Goal: Task Accomplishment & Management: Complete application form

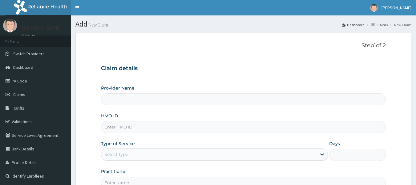
click at [196, 126] on input "HMO ID" at bounding box center [243, 127] width 285 height 12
paste input "KGP/10425/A"
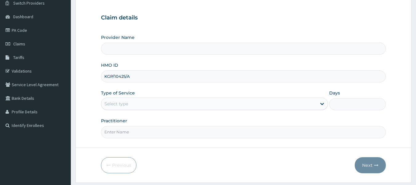
scroll to position [69, 0]
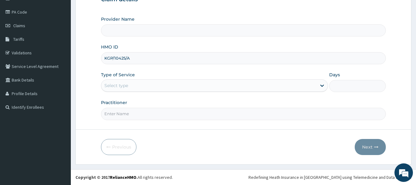
type input "KGP/10425/A"
click at [164, 120] on input "Practitioner" at bounding box center [243, 114] width 285 height 12
click at [194, 109] on input "Practitioner" at bounding box center [243, 114] width 285 height 12
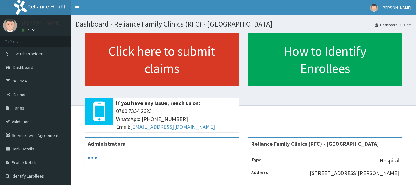
click at [203, 75] on link "Click here to submit claims" at bounding box center [162, 60] width 154 height 54
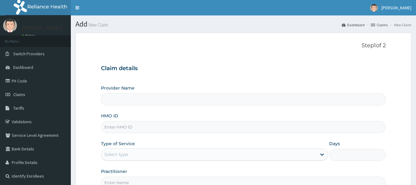
click at [177, 113] on div "HMO ID" at bounding box center [243, 122] width 285 height 20
click at [188, 127] on input "HMO ID" at bounding box center [243, 127] width 285 height 12
type input "Reliance Family Clinics (RFC) - [GEOGRAPHIC_DATA]"
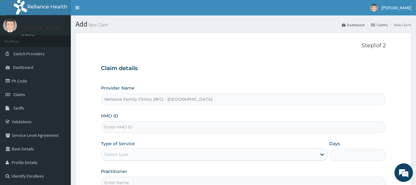
paste input "KGP/10425/A"
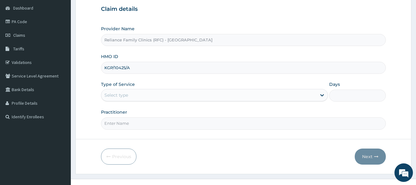
scroll to position [69, 0]
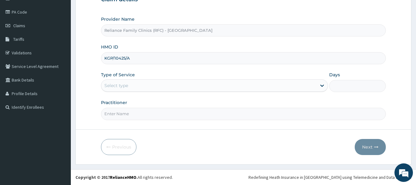
type input "KGP/10425/A"
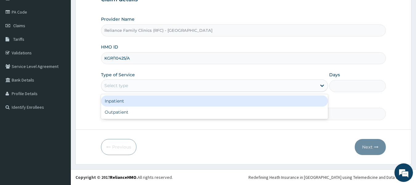
click at [162, 112] on div "Outpatient" at bounding box center [214, 111] width 227 height 11
type input "1"
click at [167, 115] on input "Practitioner" at bounding box center [243, 114] width 285 height 12
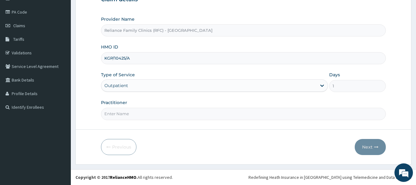
click at [181, 114] on input "Practitioner" at bounding box center [243, 114] width 285 height 12
type input "l"
type input "ngozi"
click at [373, 147] on button "Next" at bounding box center [370, 147] width 31 height 16
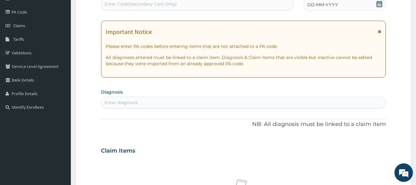
click at [342, 9] on div "DD-MM-YYYY" at bounding box center [344, 4] width 83 height 12
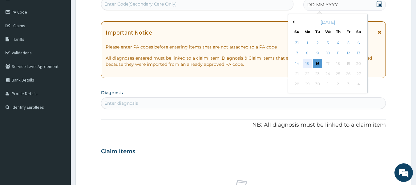
click at [309, 62] on div "15" at bounding box center [307, 63] width 9 height 9
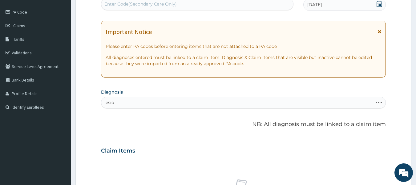
type input "lesion"
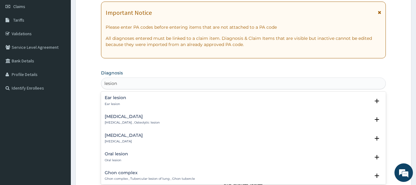
scroll to position [92, 0]
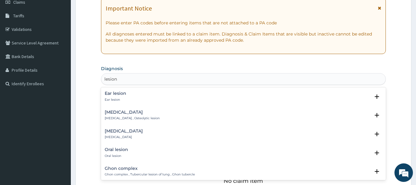
click at [142, 133] on div "[MEDICAL_DATA] [MEDICAL_DATA]" at bounding box center [244, 133] width 278 height 11
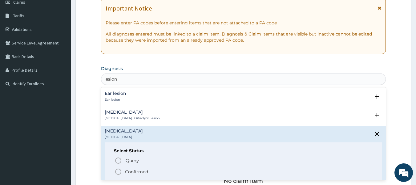
click at [143, 173] on p "Confirmed" at bounding box center [136, 171] width 23 height 6
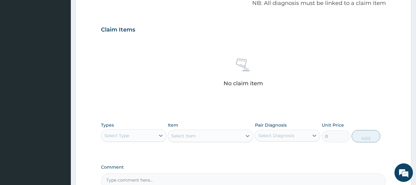
scroll to position [260, 0]
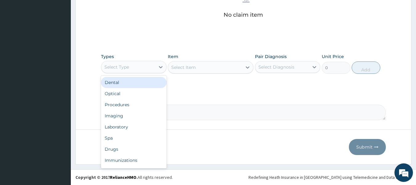
click at [146, 104] on div "Procedures" at bounding box center [134, 104] width 66 height 11
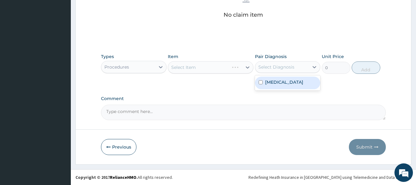
click at [289, 85] on div "[MEDICAL_DATA]" at bounding box center [288, 82] width 66 height 13
checkbox input "true"
click at [224, 64] on div "Select Item" at bounding box center [211, 67] width 86 height 12
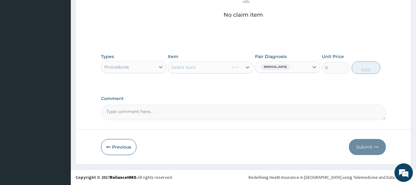
click at [218, 66] on div "Select Item" at bounding box center [211, 67] width 86 height 12
click at [220, 70] on div "Select Item" at bounding box center [211, 67] width 86 height 12
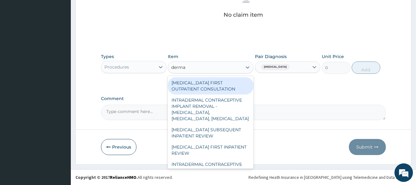
type input "dermat"
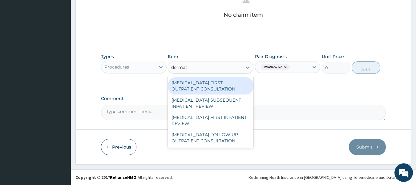
click at [236, 87] on div "DERMATOLOGIST FIRST OUTPATIENT CONSULTATION" at bounding box center [211, 85] width 86 height 17
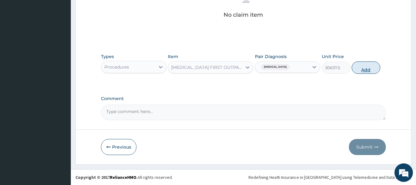
click at [365, 71] on button "Add" at bounding box center [366, 67] width 29 height 12
type input "0"
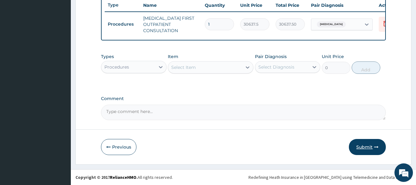
click at [365, 152] on button "Submit" at bounding box center [367, 147] width 37 height 16
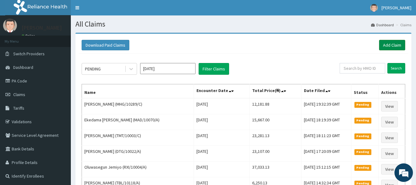
click at [392, 47] on link "Add Claim" at bounding box center [392, 45] width 26 height 10
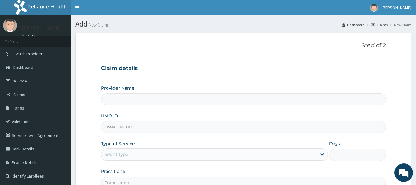
type input "Reliance Family Clinics (RFC) - [GEOGRAPHIC_DATA]"
click at [175, 128] on input "HMO ID" at bounding box center [243, 127] width 285 height 12
click at [23, 83] on link "PA Code" at bounding box center [35, 81] width 71 height 14
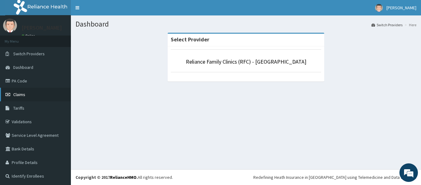
click at [22, 95] on span "Claims" at bounding box center [19, 94] width 12 height 6
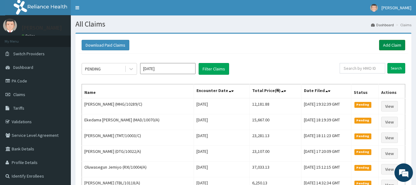
click at [392, 49] on link "Add Claim" at bounding box center [392, 45] width 26 height 10
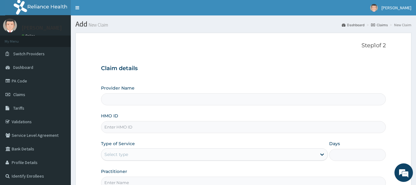
type input "Reliance Family Clinics (RFC) - [GEOGRAPHIC_DATA]"
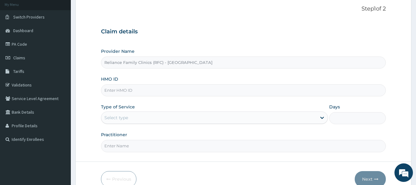
click at [196, 90] on input "HMO ID" at bounding box center [243, 90] width 285 height 12
type input "c"
paste input "REL/10060/A"
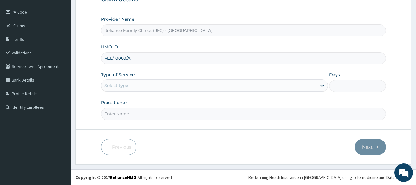
type input "REL/10060/A"
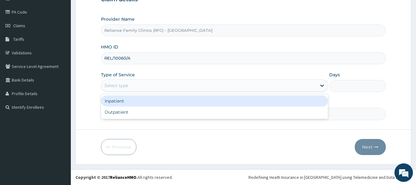
click at [156, 114] on div "Outpatient" at bounding box center [214, 111] width 227 height 11
type input "1"
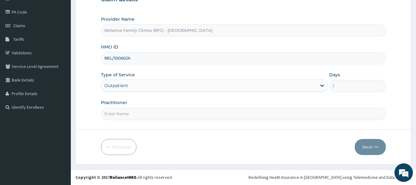
click at [164, 113] on input "Practitioner" at bounding box center [243, 114] width 285 height 12
type input "ngozi"
click at [371, 141] on button "Next" at bounding box center [370, 147] width 31 height 16
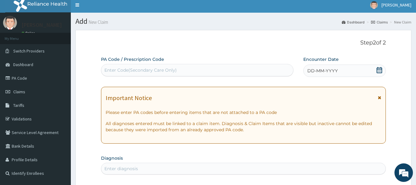
scroll to position [0, 0]
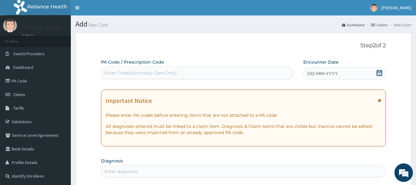
click at [352, 70] on div "DD-MM-YYYY" at bounding box center [344, 73] width 83 height 12
click at [186, 72] on div "Enter Code(Secondary Care Only)" at bounding box center [197, 73] width 192 height 10
paste input "PA/7446F9"
type input "PA/7446F9"
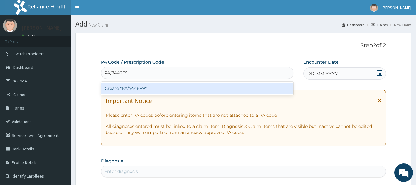
click at [206, 90] on div "Create "PA/7446F9"" at bounding box center [197, 88] width 193 height 11
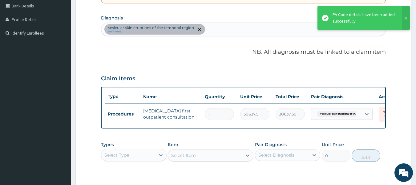
scroll to position [112, 0]
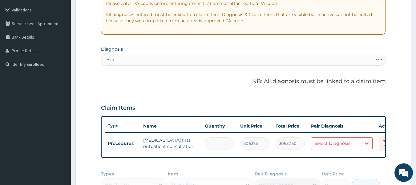
type input "lesion"
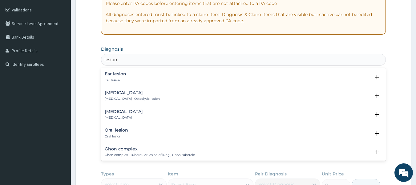
click at [151, 115] on div "[MEDICAL_DATA] [MEDICAL_DATA]" at bounding box center [244, 114] width 278 height 11
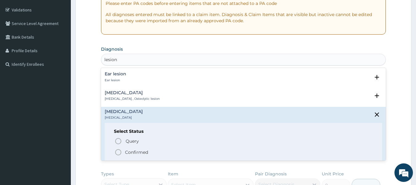
click at [164, 155] on span "Confirmed" at bounding box center [244, 151] width 259 height 7
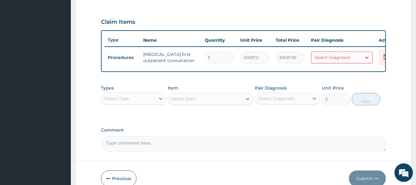
scroll to position [203, 0]
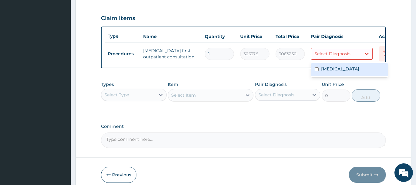
click at [346, 67] on div "[MEDICAL_DATA]" at bounding box center [349, 69] width 77 height 13
checkbox input "true"
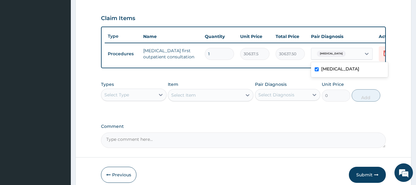
click at [294, 126] on div "PA Code / Prescription Code PA/7446F9 Encounter Date [DATE] Important Notice Pl…" at bounding box center [243, 1] width 285 height 291
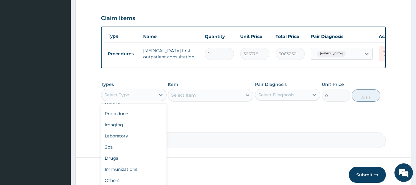
scroll to position [21, 0]
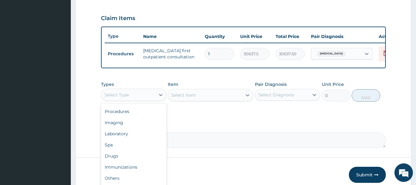
click at [153, 139] on div "Laboratory" at bounding box center [134, 133] width 66 height 11
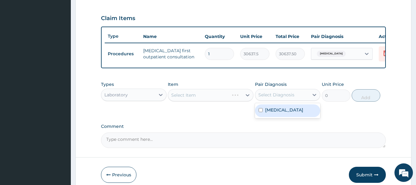
click at [289, 114] on div "[MEDICAL_DATA]" at bounding box center [288, 110] width 66 height 13
checkbox input "true"
click at [217, 100] on div "Select Item" at bounding box center [211, 95] width 86 height 12
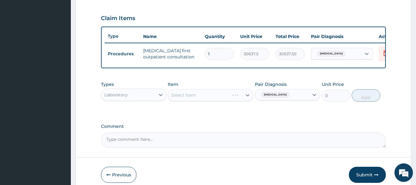
click at [217, 100] on div "Select Item" at bounding box center [211, 95] width 86 height 12
click at [220, 101] on div "Select Item" at bounding box center [211, 95] width 86 height 12
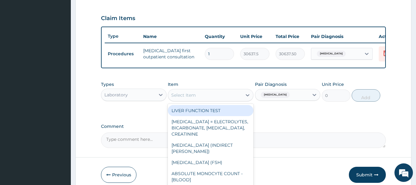
click at [233, 115] on div "LIVER FUNCTION TEST" at bounding box center [211, 110] width 86 height 11
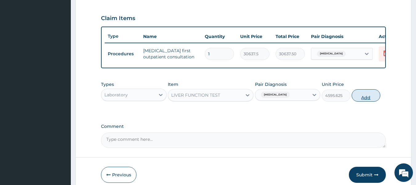
click at [370, 100] on button "Add" at bounding box center [366, 95] width 29 height 12
type input "0"
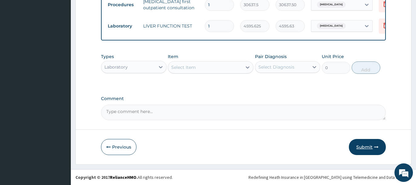
click at [373, 145] on button "Submit" at bounding box center [367, 147] width 37 height 16
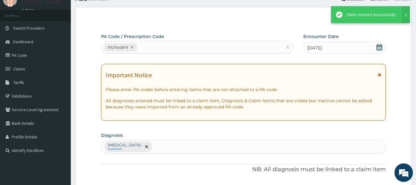
scroll to position [256, 0]
